Goal: Communication & Community: Answer question/provide support

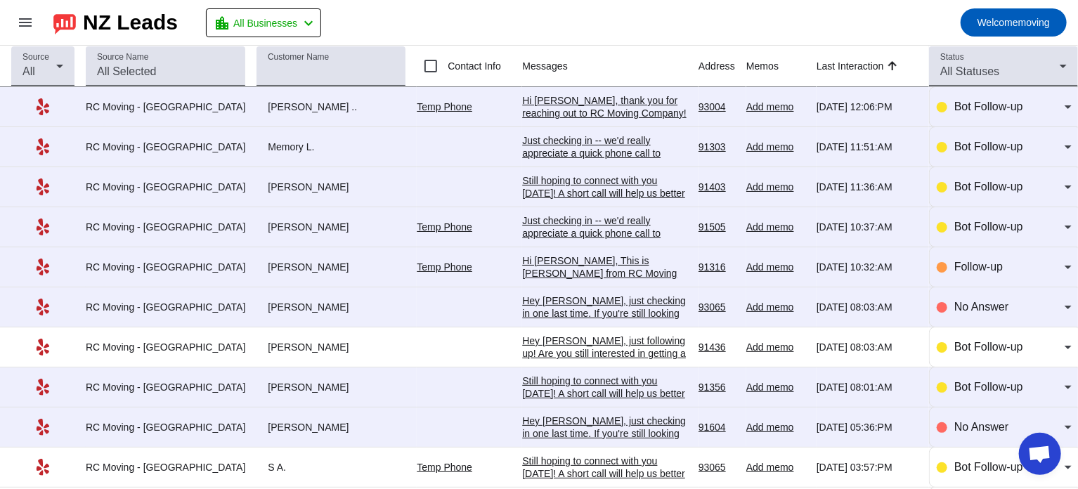
click at [554, 102] on div "Hi [PERSON_NAME], thank you for reaching out to RC Moving Company! In order to …" at bounding box center [604, 182] width 165 height 177
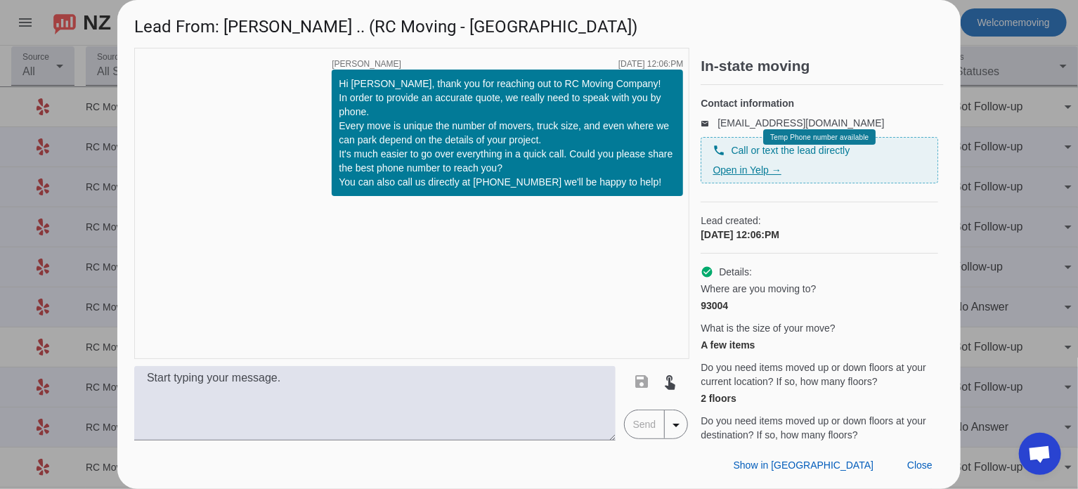
click at [748, 176] on link "Open in Yelp →" at bounding box center [747, 169] width 68 height 11
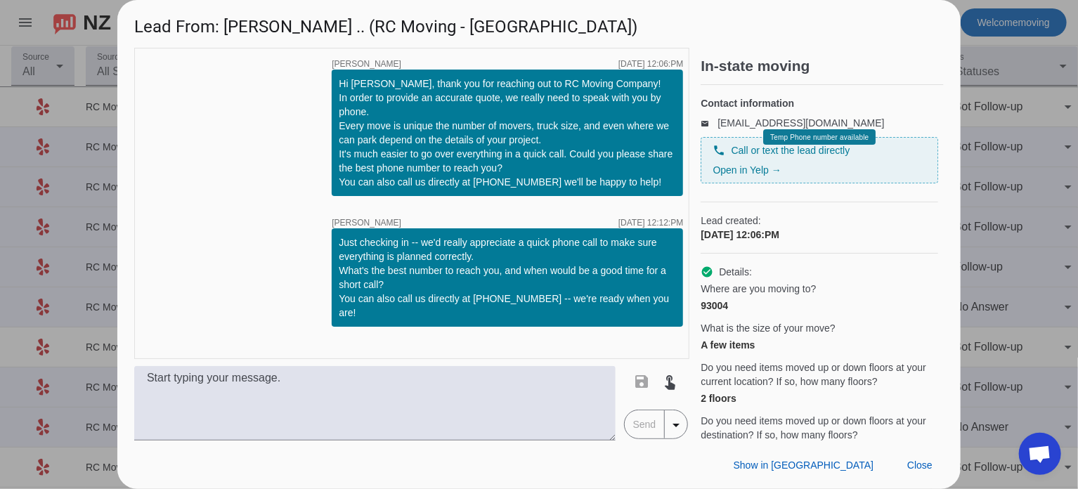
click at [94, 164] on div at bounding box center [539, 244] width 1078 height 489
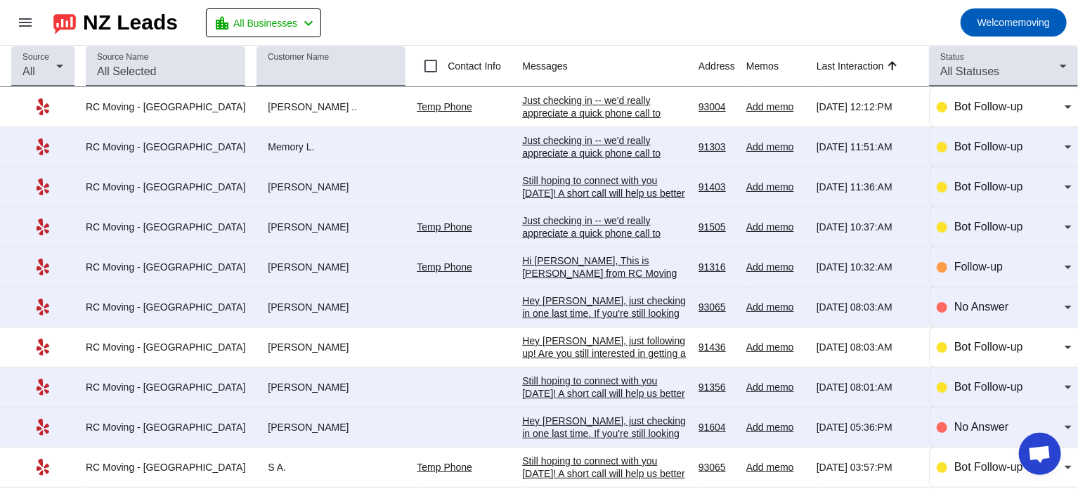
click at [566, 102] on div "Just checking in -- we'd really appreciate a quick phone call to make sure ever…" at bounding box center [604, 151] width 165 height 114
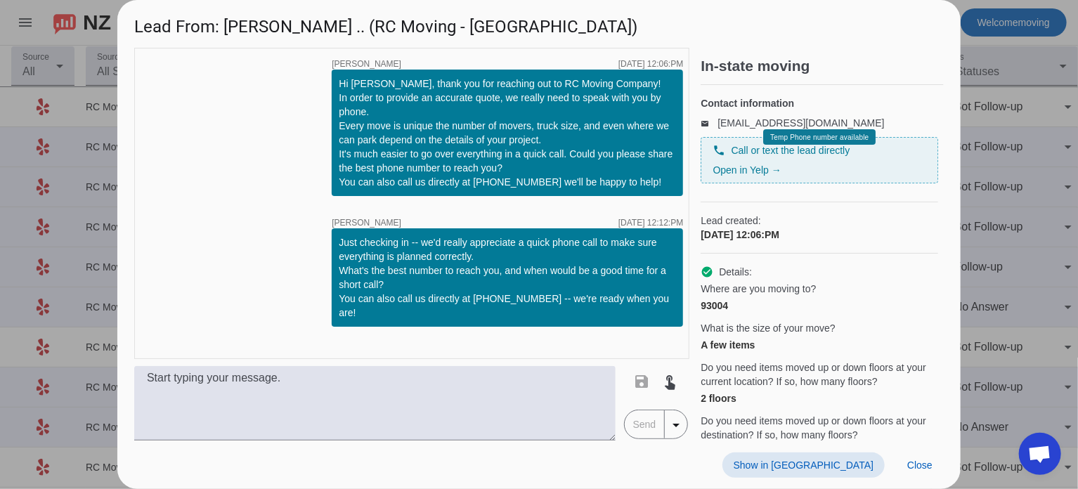
scroll to position [304, 0]
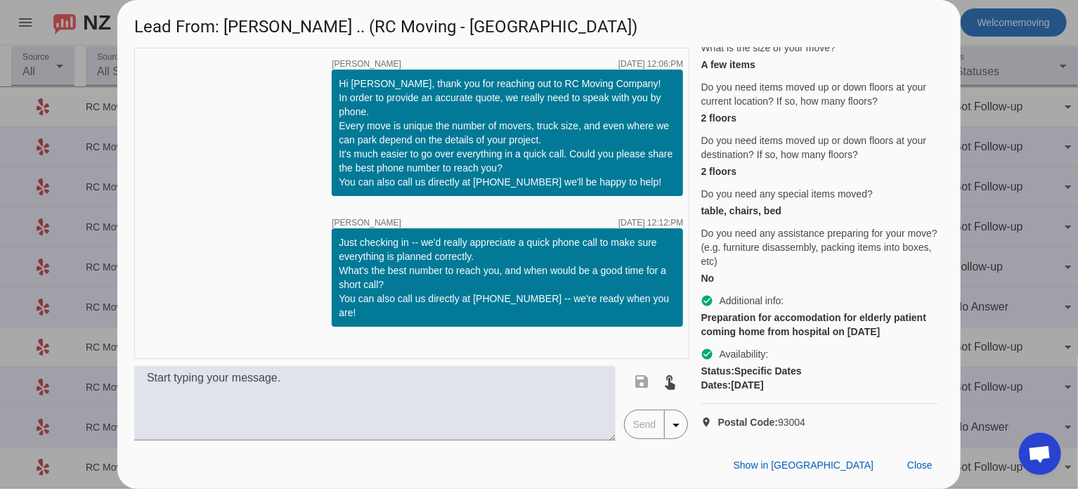
click at [1018, 136] on div at bounding box center [539, 244] width 1078 height 489
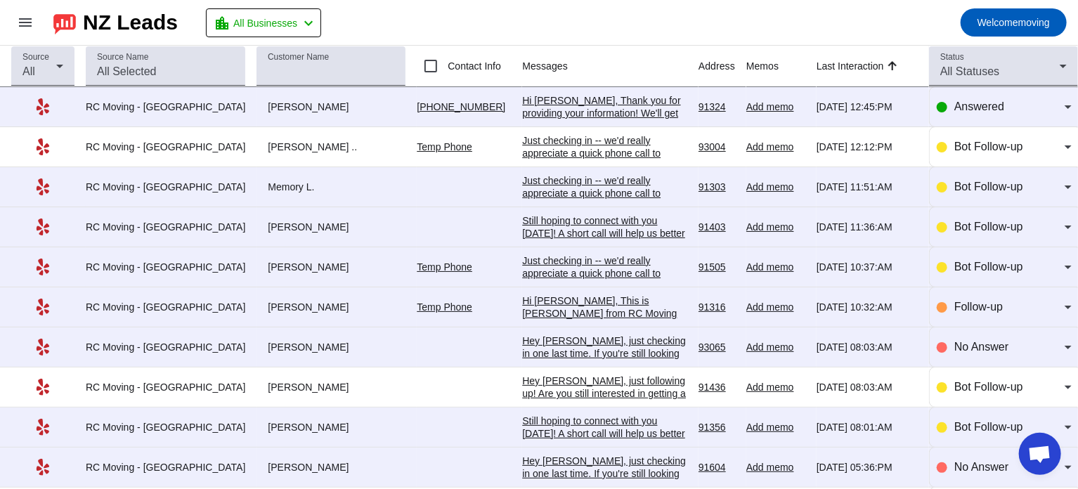
click at [557, 96] on div "Hi [PERSON_NAME], Thank you for providing your information! We'll get back to y…" at bounding box center [604, 119] width 165 height 51
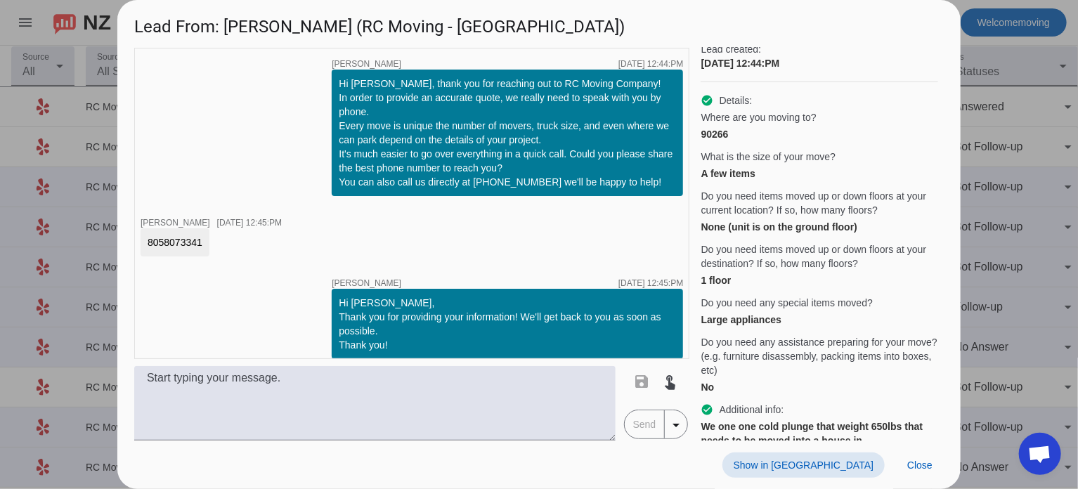
scroll to position [84, 0]
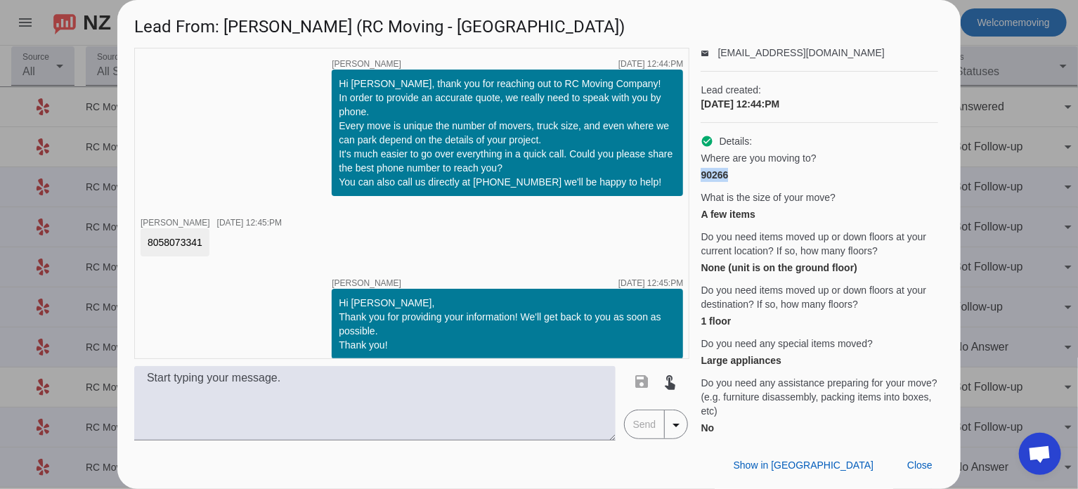
drag, startPoint x: 703, startPoint y: 188, endPoint x: 730, endPoint y: 190, distance: 27.6
click at [730, 182] on div "90266" at bounding box center [820, 175] width 238 height 14
copy div "90266"
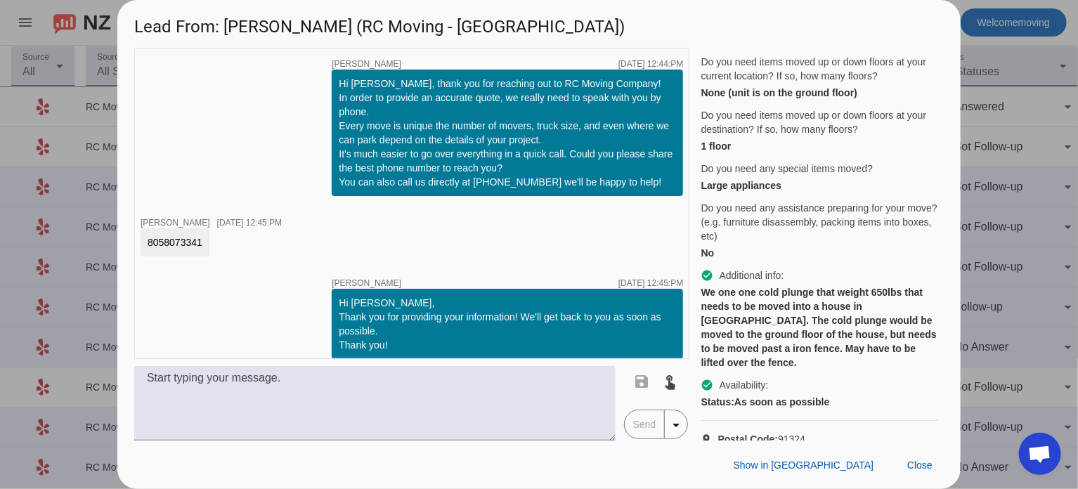
scroll to position [300, 0]
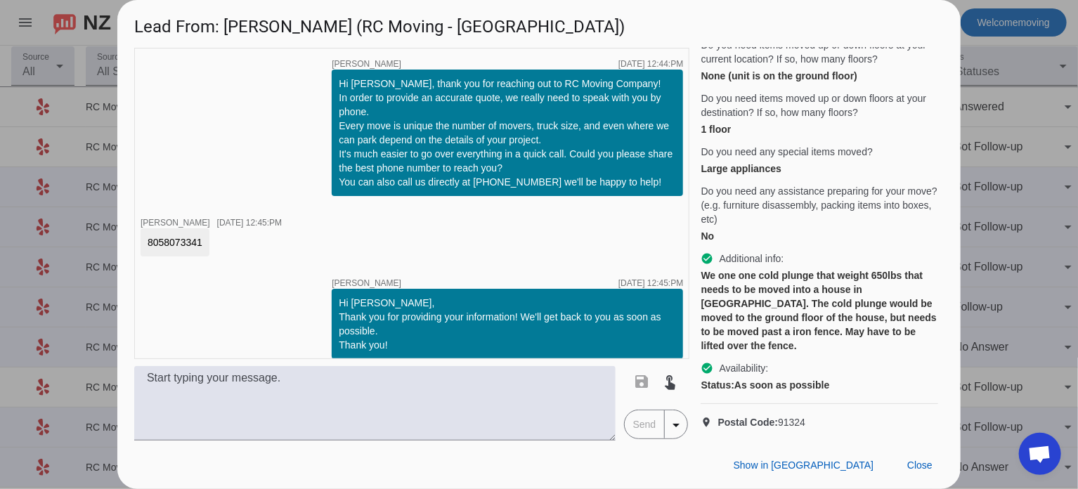
drag, startPoint x: 809, startPoint y: 408, endPoint x: 185, endPoint y: 18, distance: 736.0
click at [185, 18] on div "Lead From: [PERSON_NAME] (RC Moving - [GEOGRAPHIC_DATA]) timer close [PERSON_NA…" at bounding box center [538, 244] width 843 height 489
